Goal: Task Accomplishment & Management: Use online tool/utility

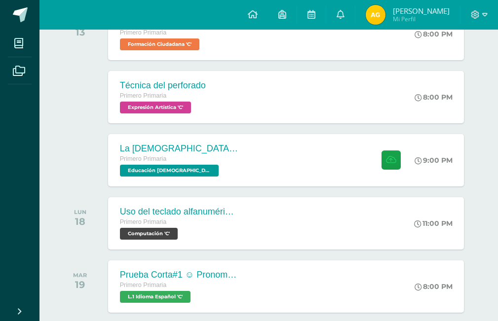
scroll to position [247, 0]
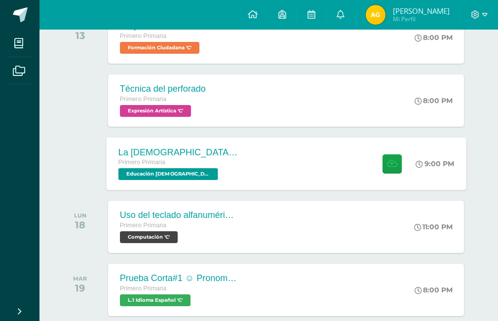
click at [145, 176] on span "Educación [DEMOGRAPHIC_DATA] 'C'" at bounding box center [168, 174] width 100 height 12
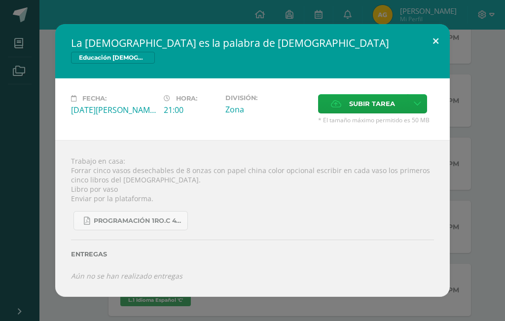
click at [439, 38] on button at bounding box center [436, 41] width 28 height 34
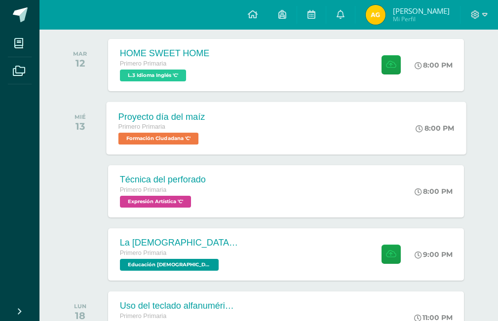
scroll to position [99, 0]
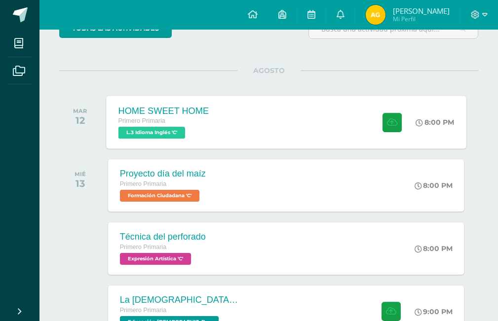
click at [176, 134] on span "L.3 Idioma Inglés 'C'" at bounding box center [151, 133] width 67 height 12
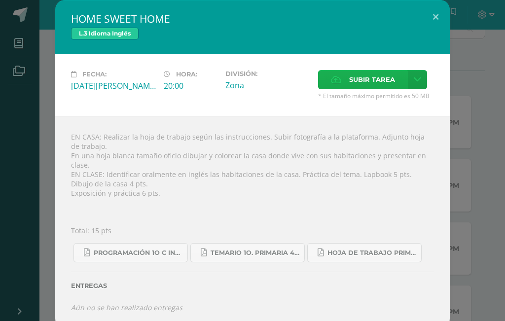
click at [349, 78] on label "Subir tarea" at bounding box center [363, 79] width 90 height 19
click at [0, 0] on input "Subir tarea" at bounding box center [0, 0] width 0 height 0
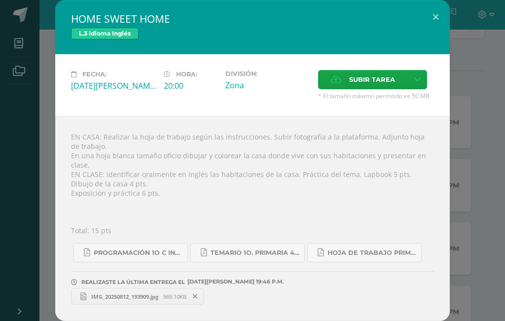
click at [151, 293] on span "IMG_20250812_193909.jpg" at bounding box center [124, 296] width 77 height 7
click at [437, 21] on button at bounding box center [436, 17] width 28 height 34
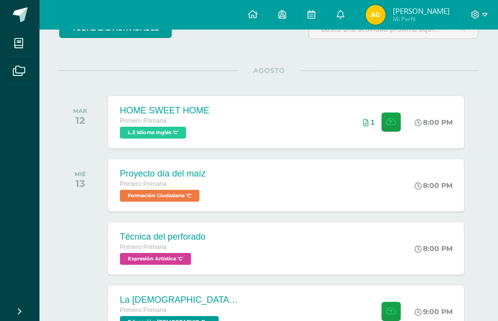
scroll to position [296, 0]
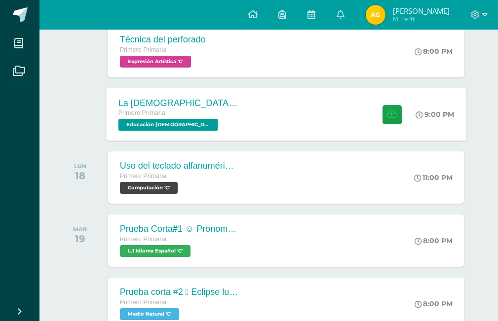
click at [153, 122] on span "Educación [DEMOGRAPHIC_DATA] 'C'" at bounding box center [168, 125] width 100 height 12
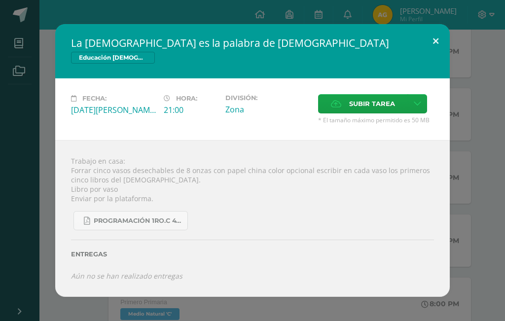
click at [436, 42] on button at bounding box center [436, 41] width 28 height 34
